Goal: Task Accomplishment & Management: Manage account settings

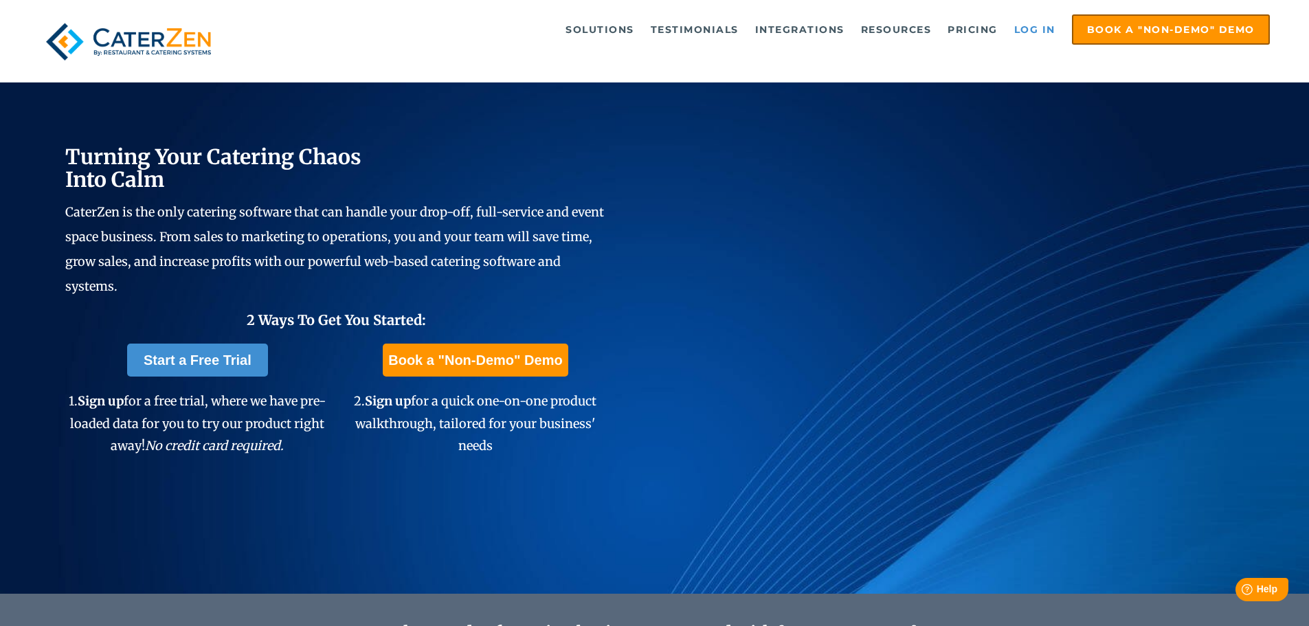
click at [1031, 22] on link "Log in" at bounding box center [1035, 29] width 55 height 27
click at [1025, 26] on link "Log in" at bounding box center [1035, 29] width 55 height 27
click at [1023, 34] on link "Log in" at bounding box center [1035, 29] width 55 height 27
